Goal: Task Accomplishment & Management: Manage account settings

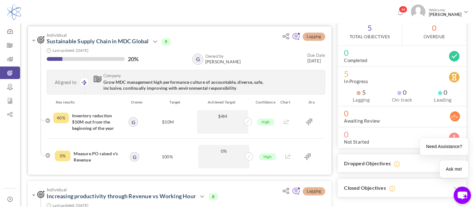
scroll to position [63, 0]
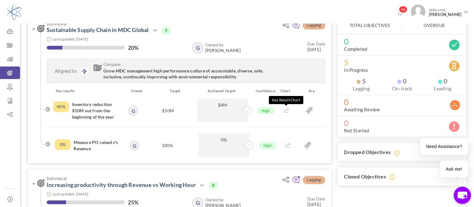
click at [286, 110] on icon at bounding box center [285, 110] width 5 height 4
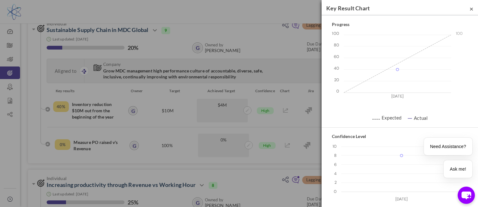
click at [470, 8] on span "×" at bounding box center [472, 9] width 4 height 8
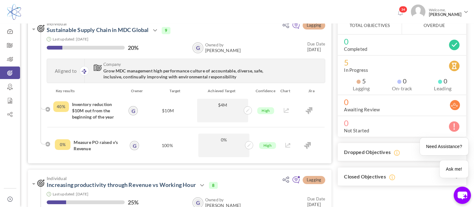
scroll to position [31, 0]
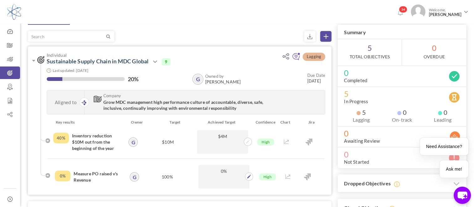
click at [221, 172] on span "0%" at bounding box center [223, 171] width 45 height 6
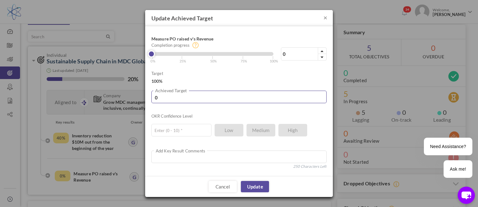
click at [158, 99] on input "0" at bounding box center [239, 96] width 175 height 13
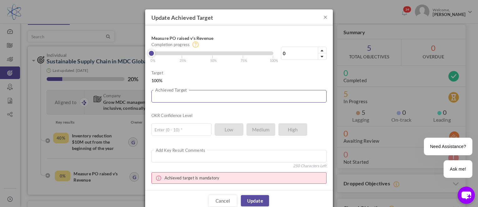
type input "1"
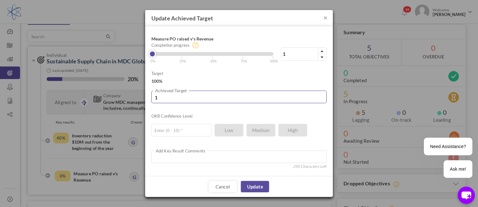
type input "10"
type input "100"
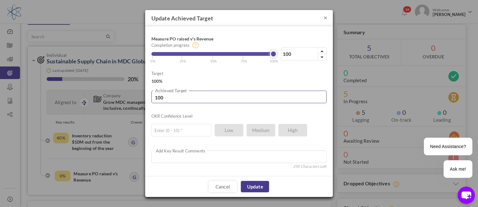
type input "100"
click at [267, 186] on link "Update" at bounding box center [255, 186] width 28 height 11
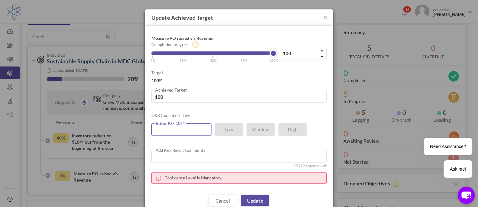
click at [182, 131] on input "text" at bounding box center [182, 129] width 60 height 13
type input "10"
click at [181, 155] on textarea at bounding box center [239, 156] width 175 height 13
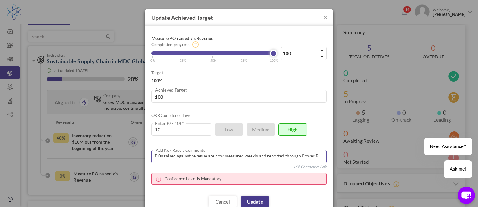
type textarea "POs raised against revenue are now measured weekly and reported through Power BI"
click at [256, 199] on link "Update" at bounding box center [255, 201] width 28 height 11
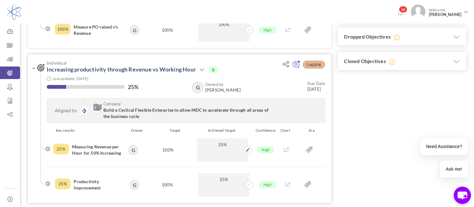
scroll to position [188, 0]
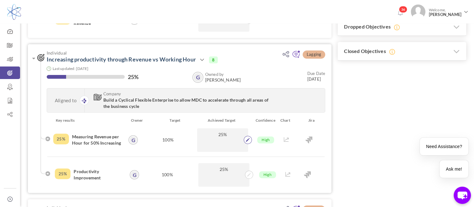
click at [249, 139] on icon at bounding box center [248, 140] width 4 height 4
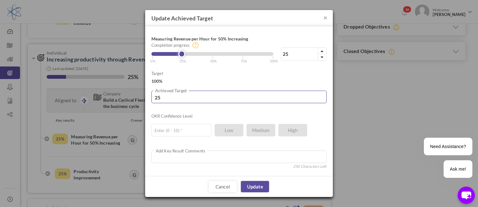
drag, startPoint x: 161, startPoint y: 97, endPoint x: 153, endPoint y: 98, distance: 7.3
click at [153, 98] on input "25" at bounding box center [239, 96] width 175 height 13
type input "5"
type input "50"
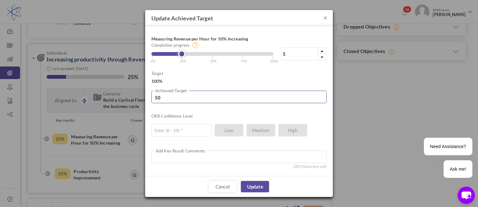
type input "50"
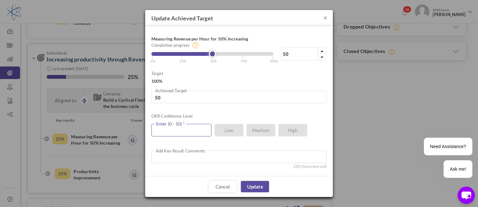
click at [175, 124] on input "text" at bounding box center [182, 130] width 60 height 13
type input "10"
click at [259, 188] on link "Update" at bounding box center [255, 186] width 28 height 11
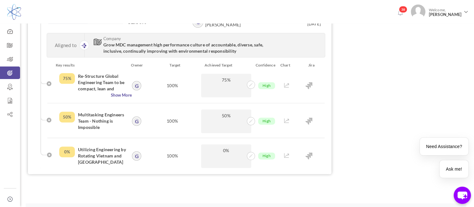
scroll to position [779, 0]
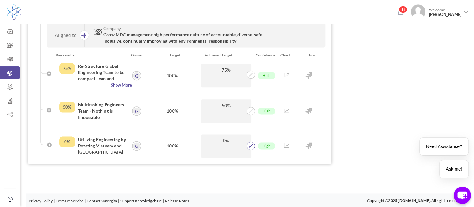
click at [250, 145] on icon at bounding box center [251, 146] width 4 height 4
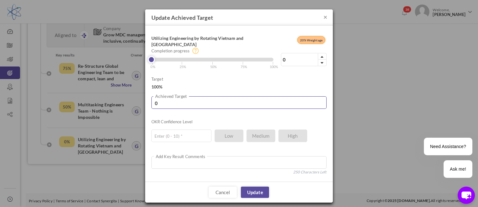
drag, startPoint x: 162, startPoint y: 99, endPoint x: 149, endPoint y: 98, distance: 13.5
click at [149, 98] on div "Utilizing Engineering by Rotating Vietnam and [GEOGRAPHIC_DATA] 20% Weightage 0…" at bounding box center [239, 104] width 188 height 156
type input "5"
type input "50"
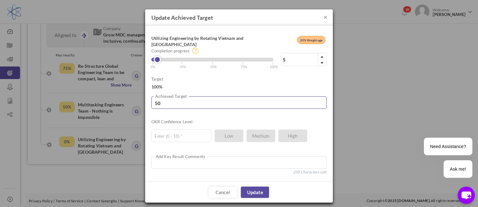
type input "50"
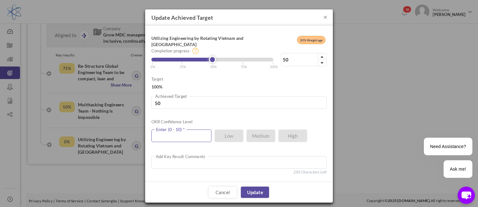
click at [173, 131] on input "text" at bounding box center [182, 135] width 60 height 13
type input "10"
click at [177, 158] on textarea at bounding box center [239, 162] width 175 height 13
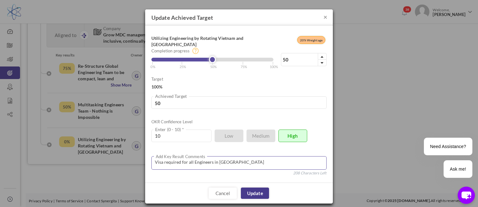
type textarea "Visa required for all Engineers in [GEOGRAPHIC_DATA]"
click at [249, 187] on link "Update" at bounding box center [255, 192] width 28 height 11
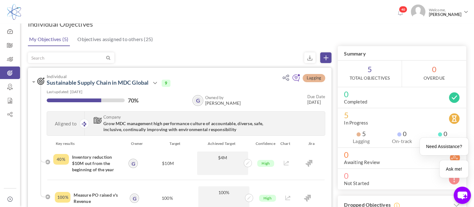
scroll to position [0, 0]
